Goal: Task Accomplishment & Management: Manage account settings

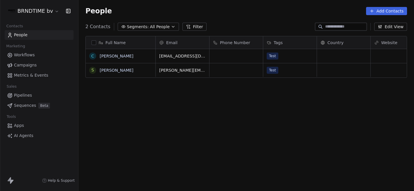
scroll to position [168, 335]
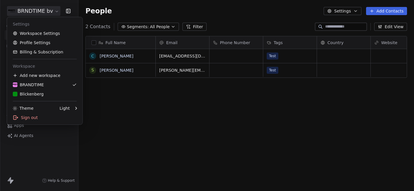
click at [41, 12] on html "BRNDTIME bv Contacts People Marketing Workflows Campaigns Metrics & Events Sale…" at bounding box center [207, 95] width 414 height 191
click at [38, 43] on link "Profile Settings" at bounding box center [44, 42] width 71 height 9
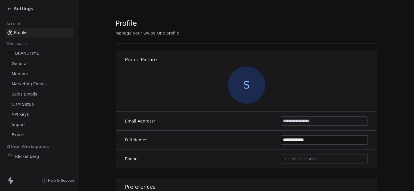
click at [83, 73] on section "**********" at bounding box center [245, 122] width 335 height 244
click at [84, 68] on section "**********" at bounding box center [245, 122] width 335 height 244
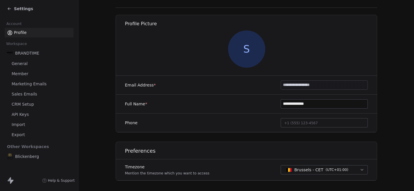
scroll to position [53, 0]
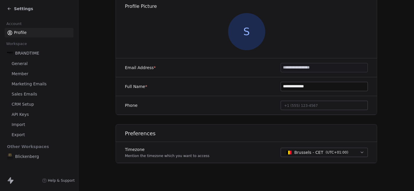
click at [32, 63] on link "General" at bounding box center [39, 64] width 69 height 10
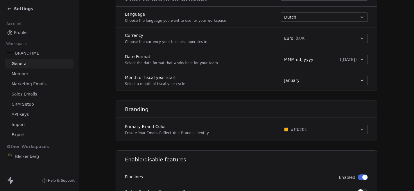
scroll to position [279, 0]
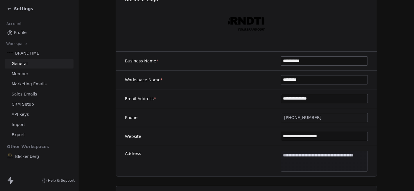
scroll to position [51, 0]
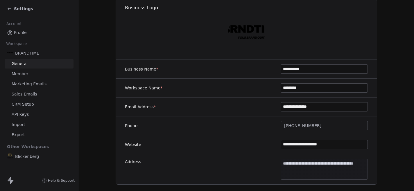
click at [40, 81] on span "Marketing Emails" at bounding box center [29, 84] width 35 height 6
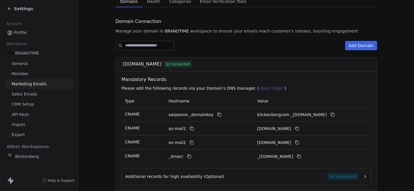
click at [92, 107] on section "Marketing Emails Manage Domains, Health, and Categories for your marketing emai…" at bounding box center [245, 173] width 335 height 449
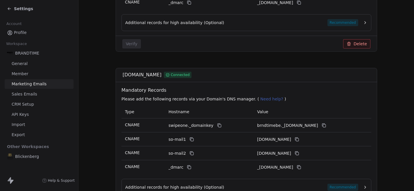
scroll to position [214, 0]
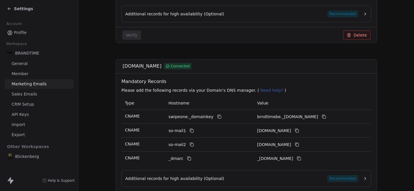
click at [24, 93] on span "Sales Emails" at bounding box center [25, 94] width 26 height 6
